Goal: Transaction & Acquisition: Book appointment/travel/reservation

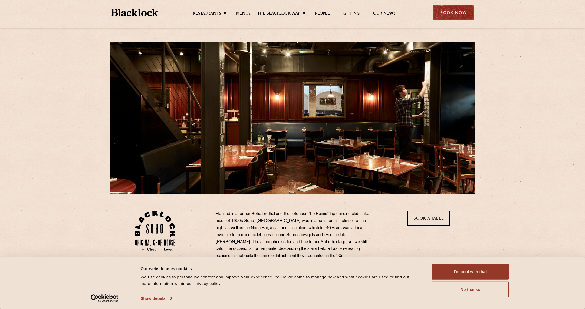
click at [455, 11] on div "Book Now" at bounding box center [453, 12] width 41 height 15
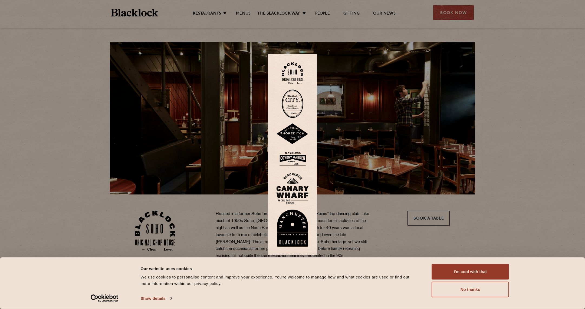
click at [293, 74] on img at bounding box center [293, 73] width 22 height 22
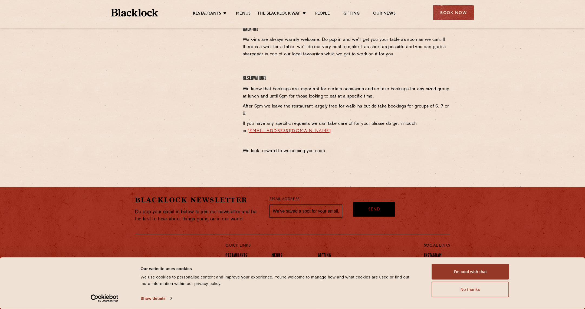
scroll to position [198, 0]
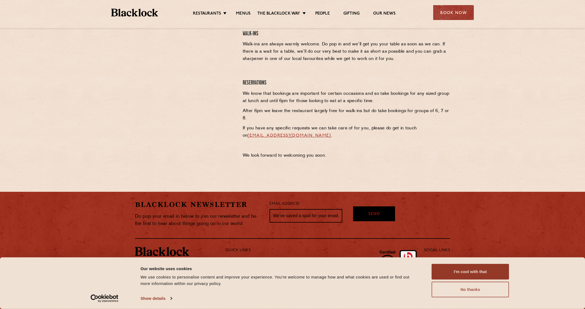
click at [472, 294] on button "No thanks" at bounding box center [469, 290] width 77 height 16
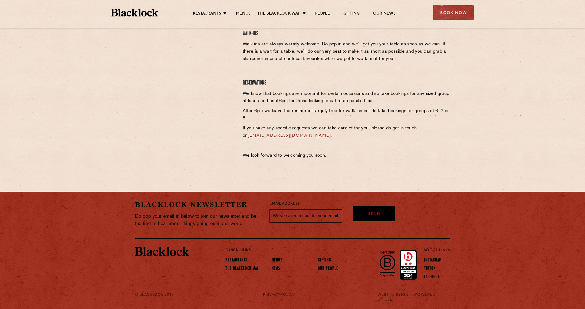
scroll to position [117, 0]
